Goal: Check status: Check status

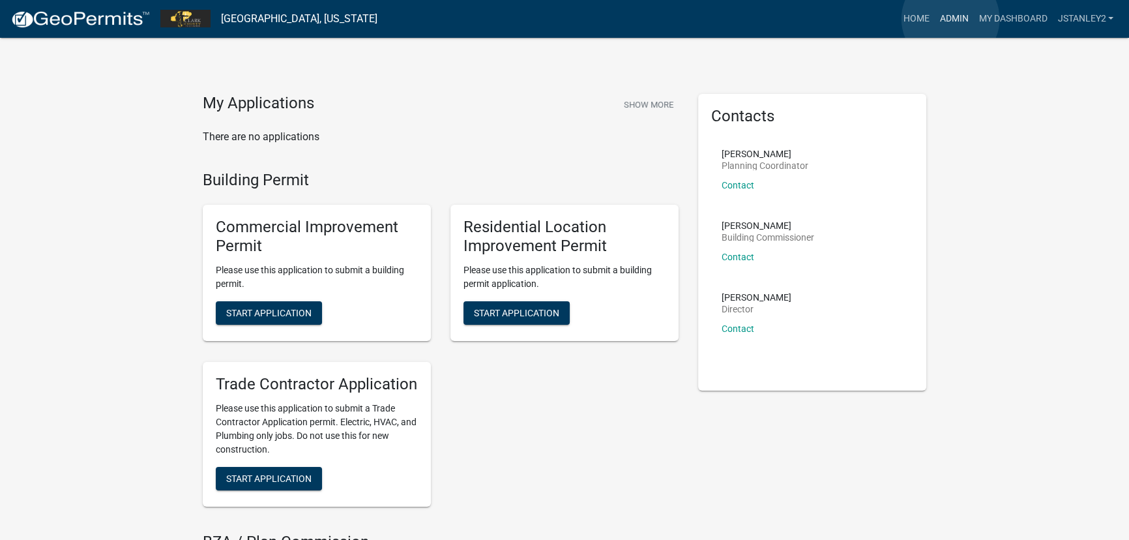
click at [950, 19] on link "Admin" at bounding box center [953, 19] width 39 height 25
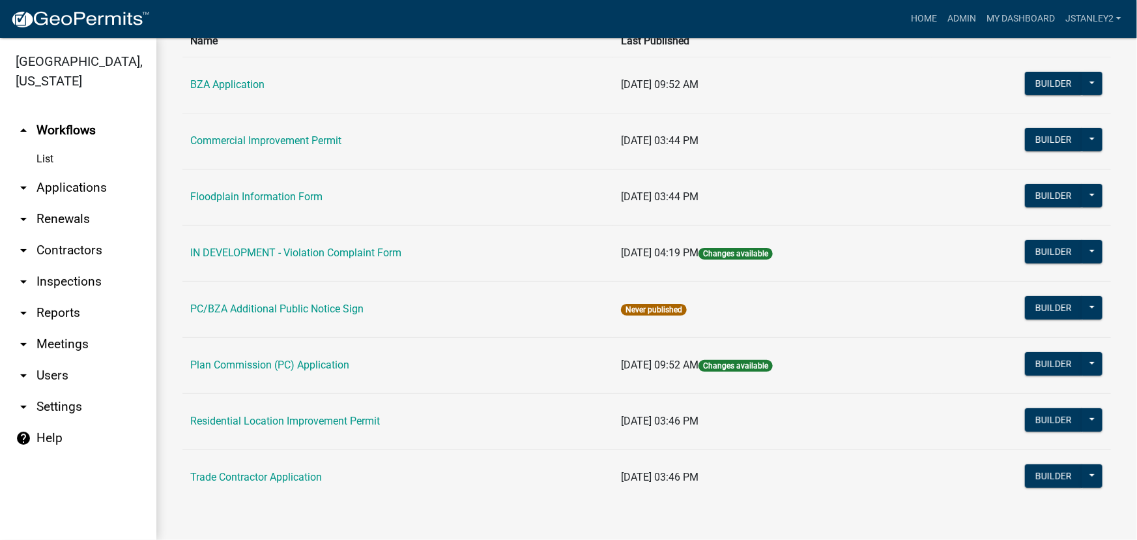
scroll to position [113, 0]
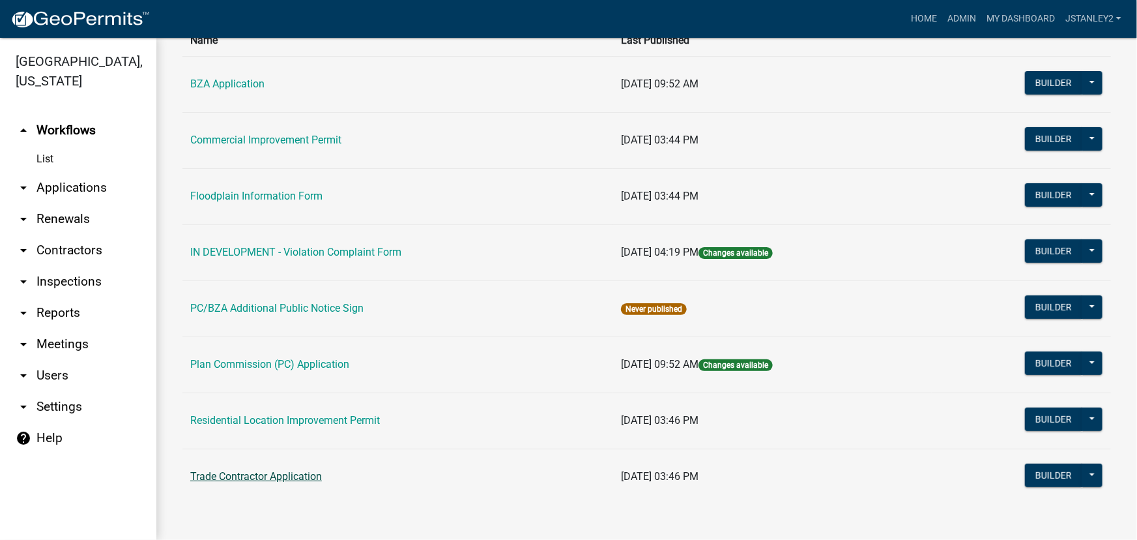
click at [259, 476] on link "Trade Contractor Application" at bounding box center [256, 476] width 132 height 12
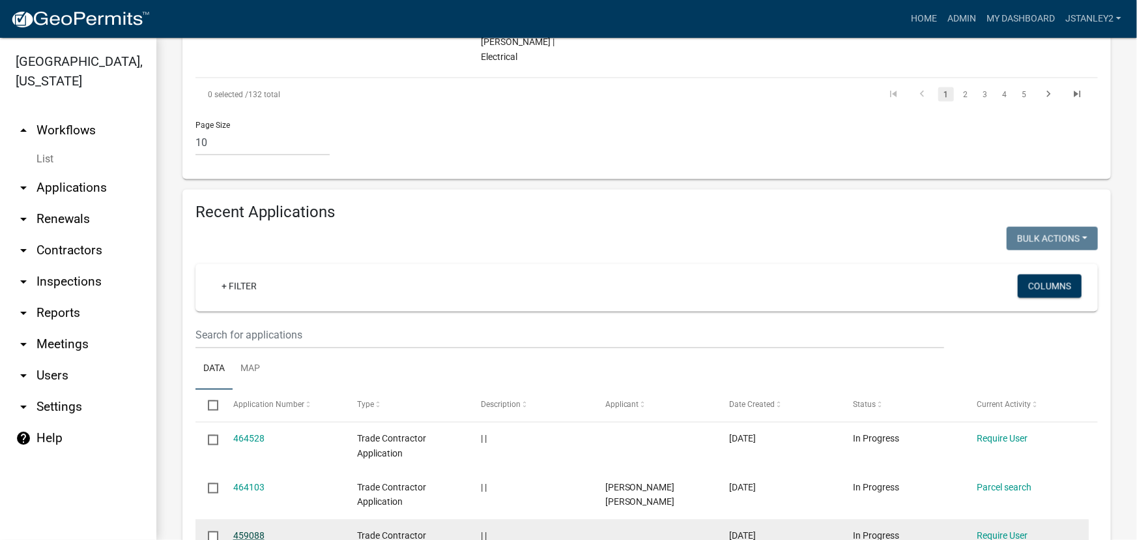
scroll to position [1007, 0]
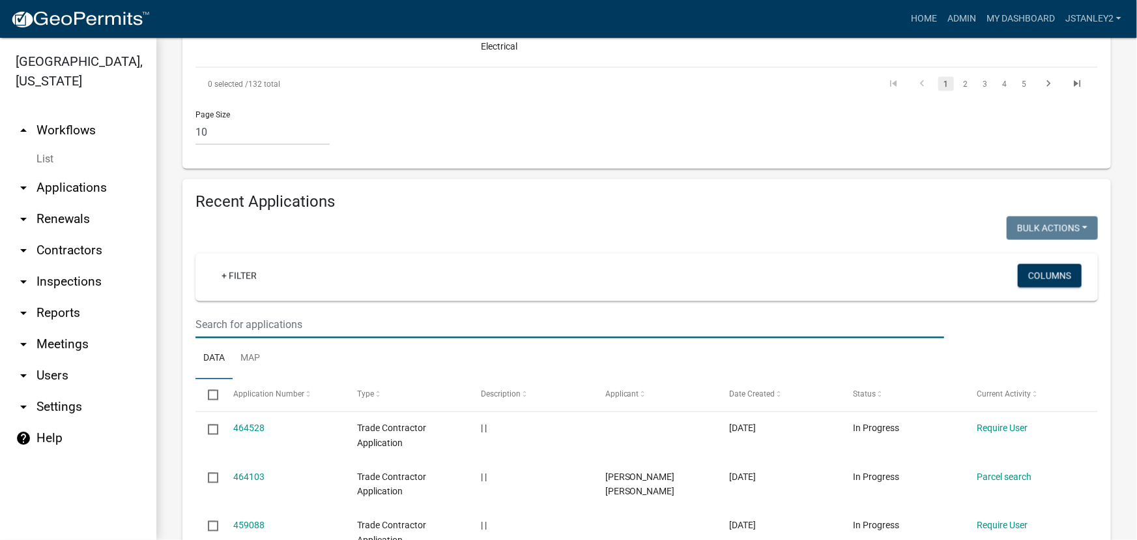
click at [212, 312] on input "text" at bounding box center [570, 325] width 749 height 27
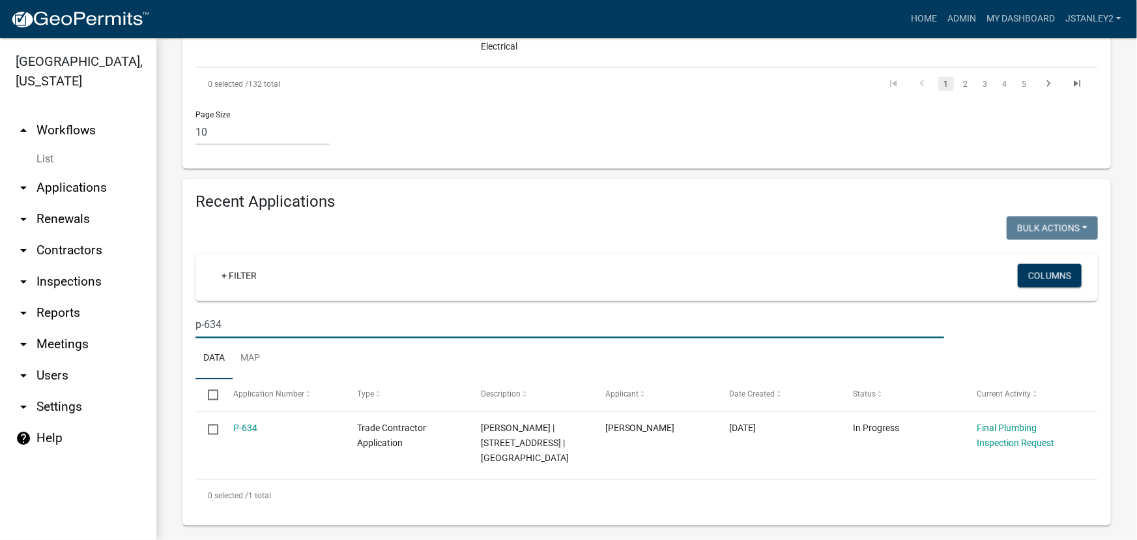
scroll to position [958, 0]
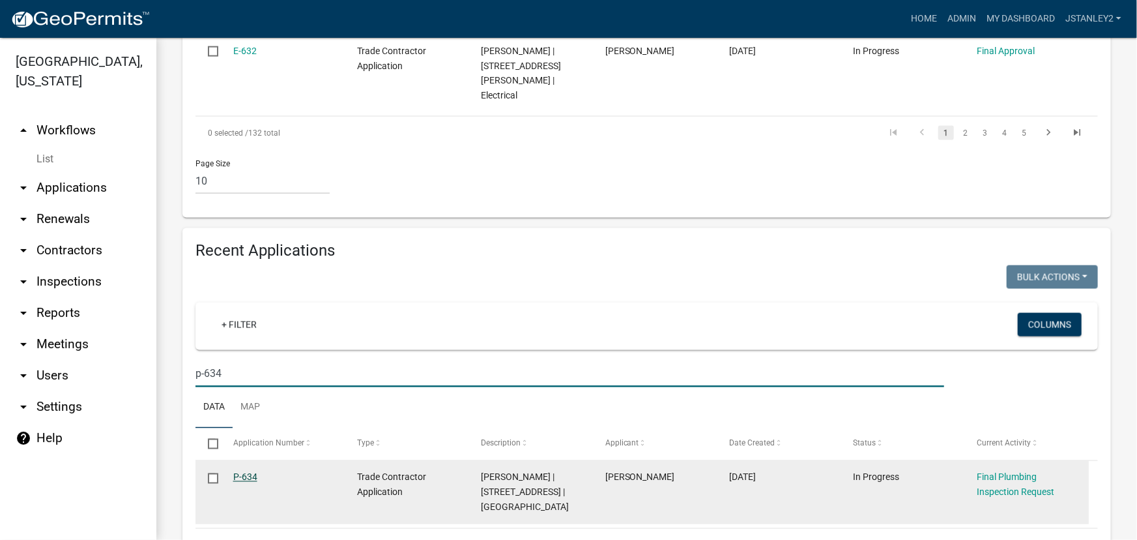
type input "p-634"
click at [247, 472] on link "P-634" at bounding box center [245, 477] width 24 height 10
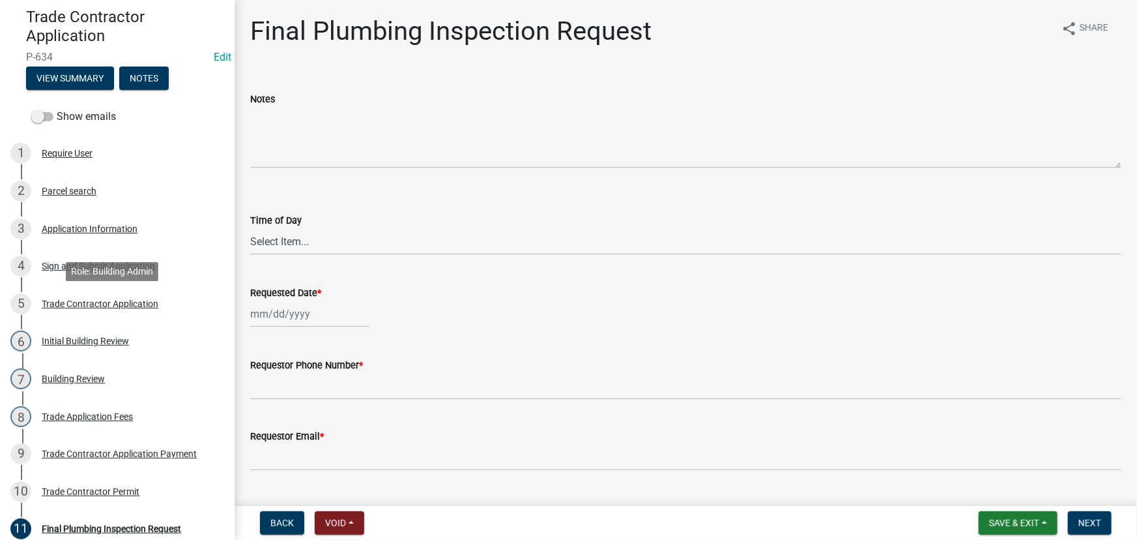
scroll to position [237, 0]
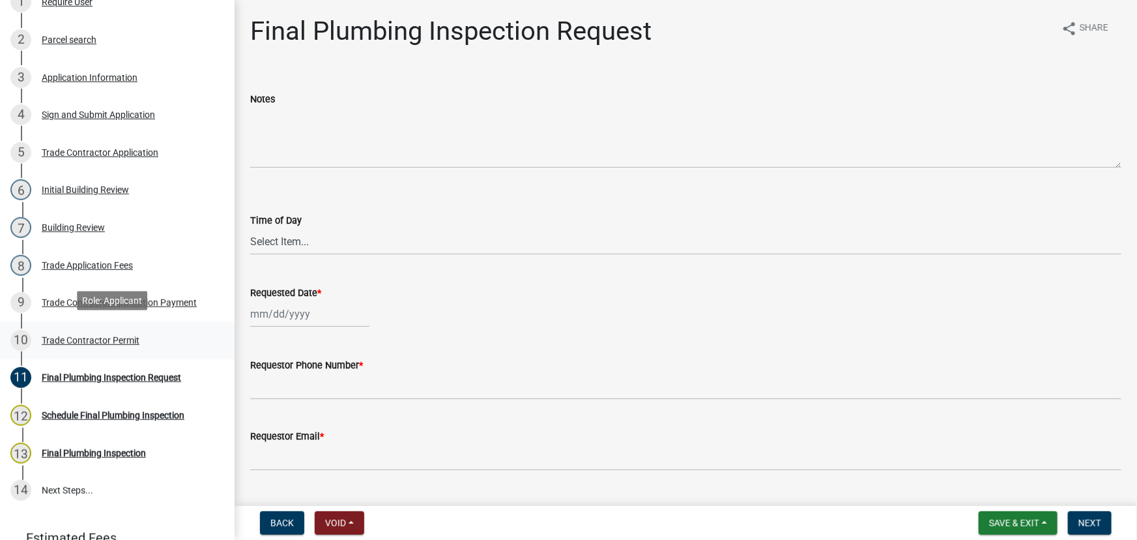
click at [99, 337] on div "Trade Contractor Permit" at bounding box center [91, 340] width 98 height 9
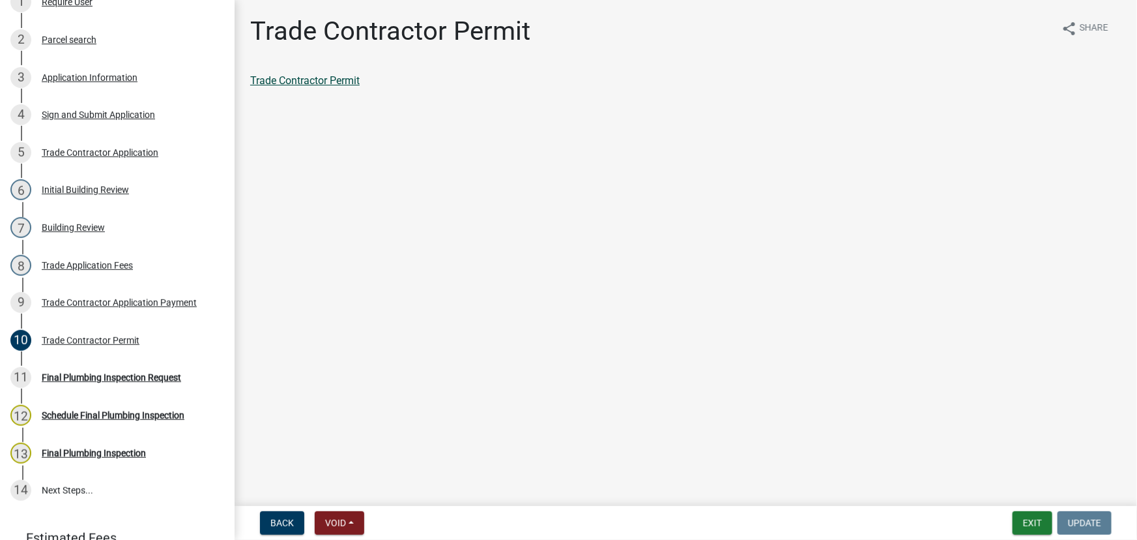
click at [342, 79] on link "Trade Contractor Permit" at bounding box center [305, 80] width 110 height 12
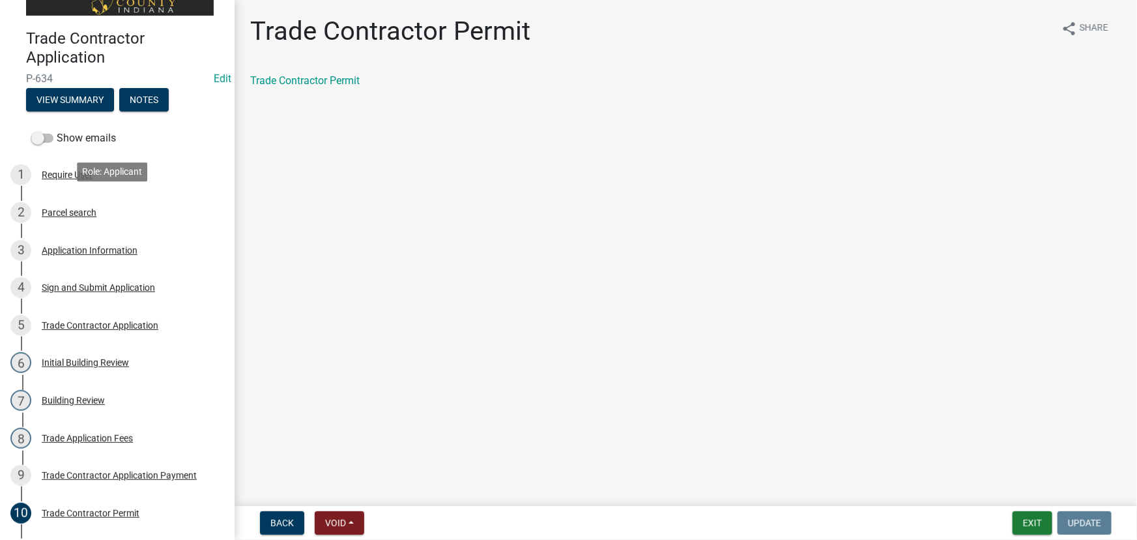
scroll to position [59, 0]
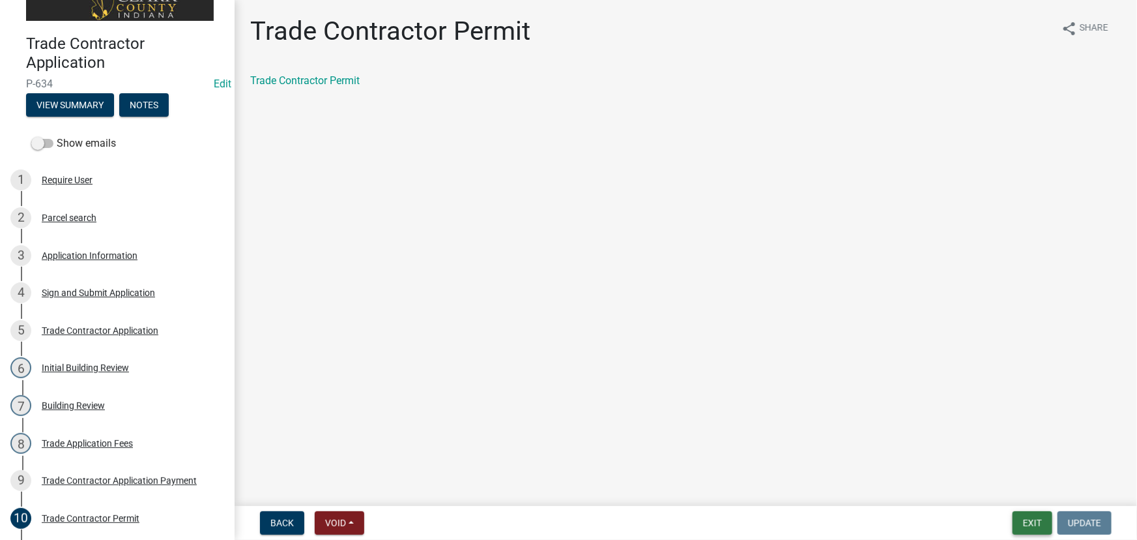
click at [1023, 520] on button "Exit" at bounding box center [1033, 522] width 40 height 23
